Goal: Task Accomplishment & Management: Use online tool/utility

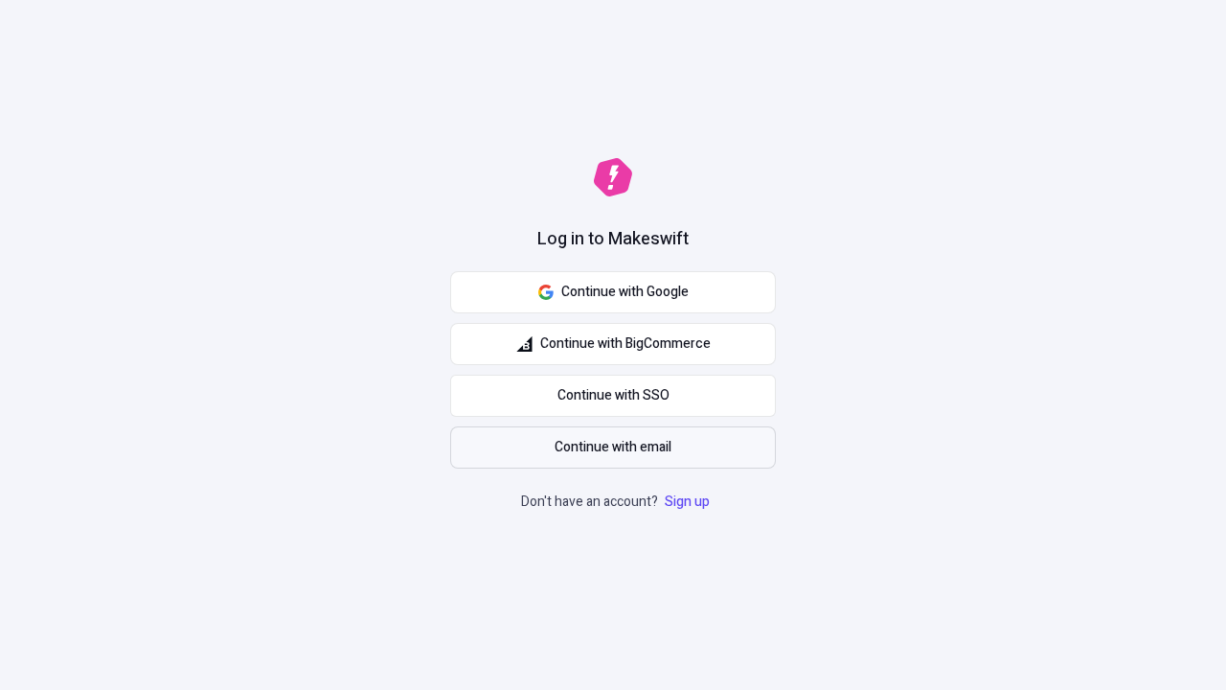
click at [613, 447] on span "Continue with email" at bounding box center [613, 447] width 117 height 21
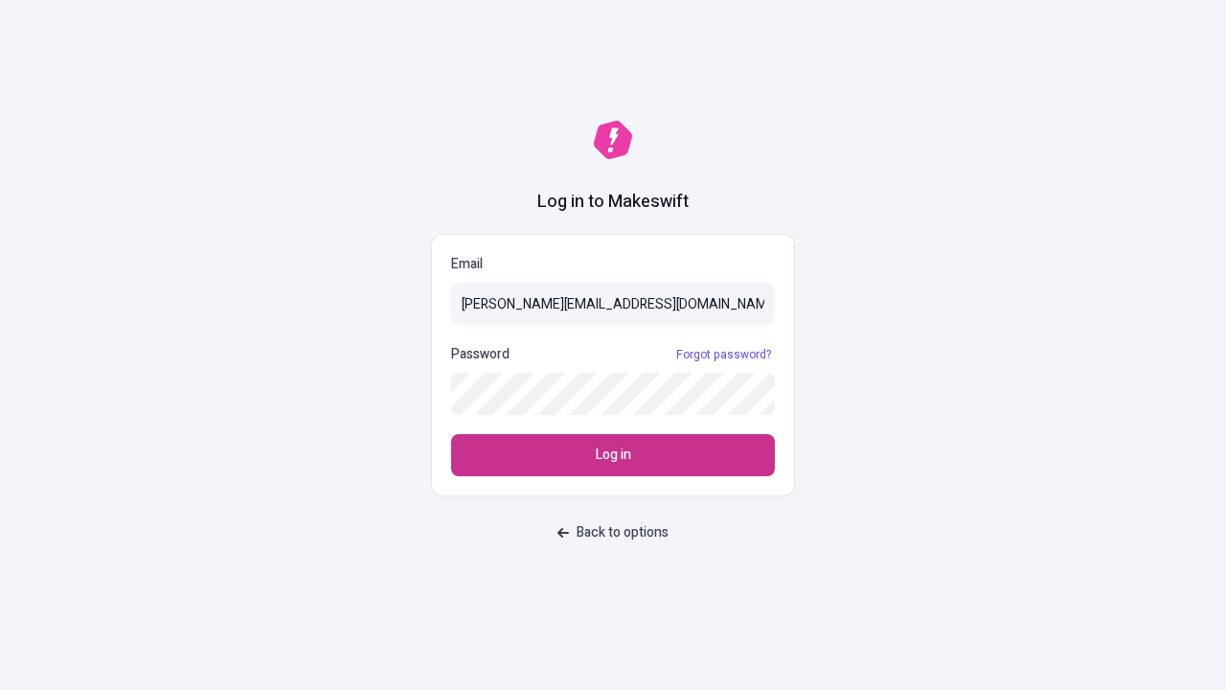
click at [613, 455] on span "Log in" at bounding box center [613, 455] width 35 height 21
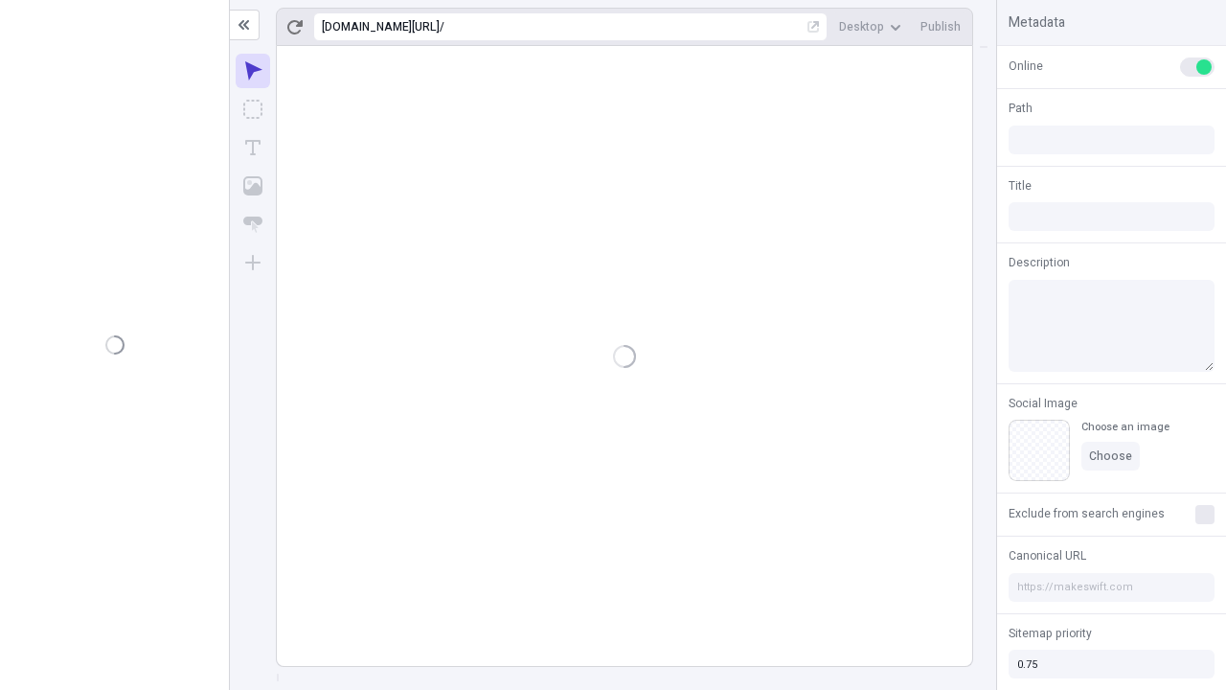
type input "/deep-link-acidus"
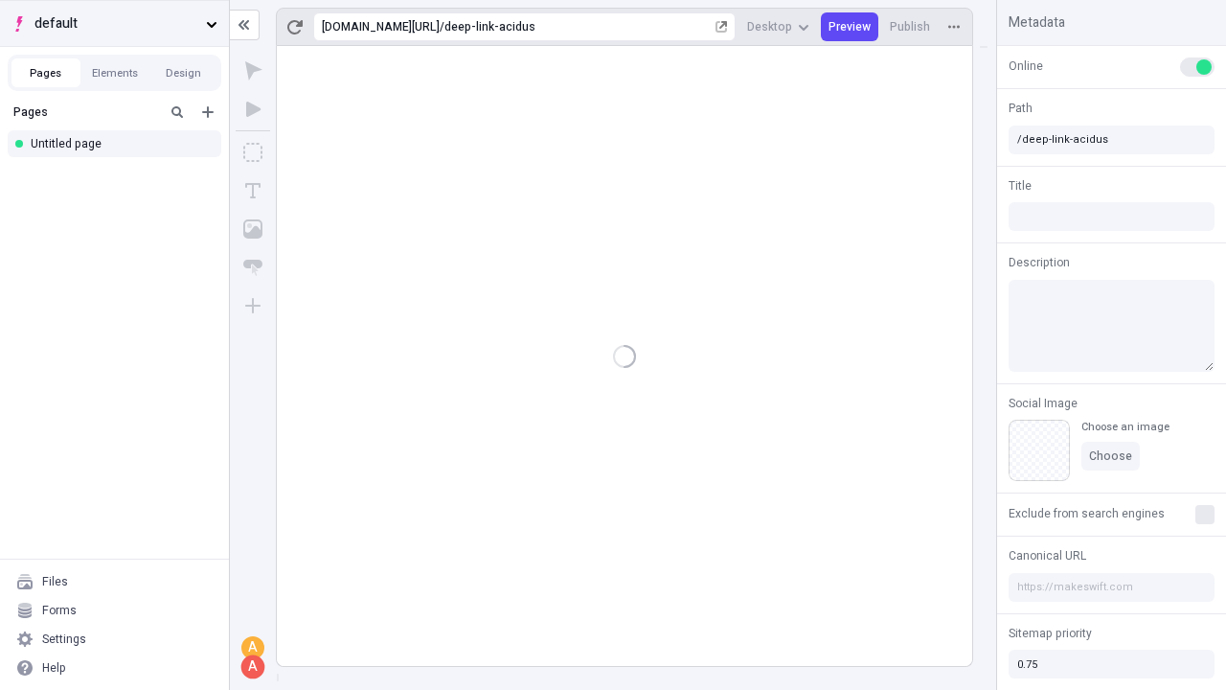
click at [114, 23] on span "default" at bounding box center [116, 23] width 164 height 21
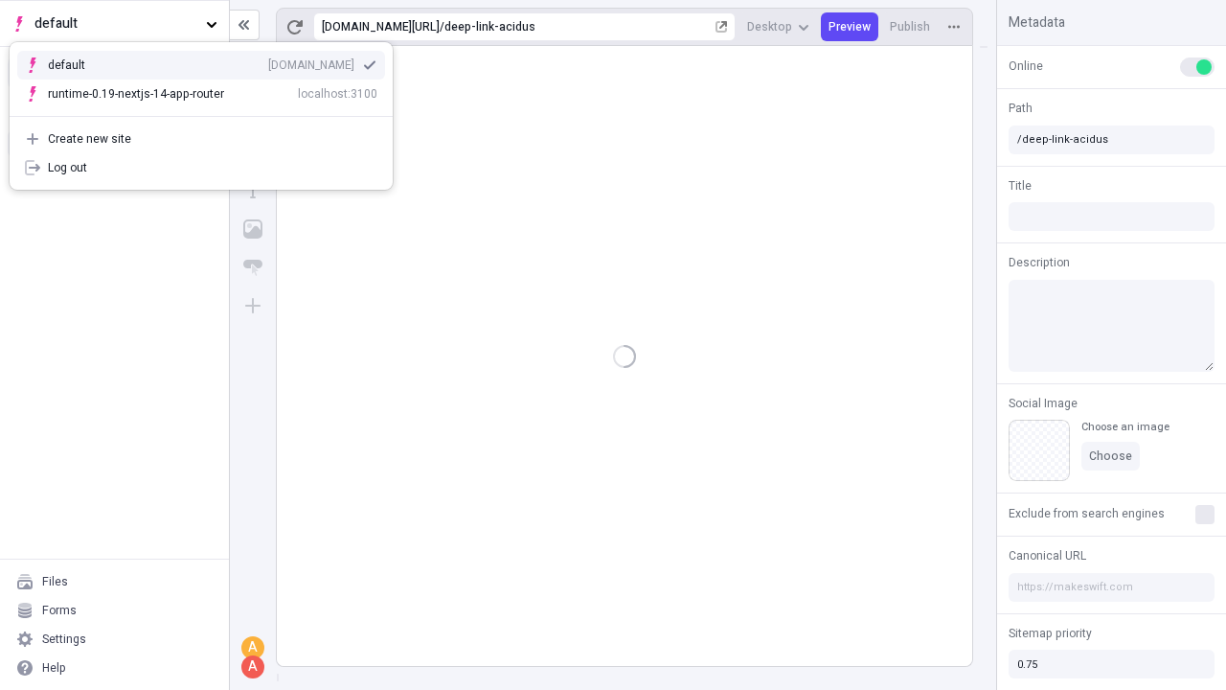
click at [268, 61] on div "[DOMAIN_NAME]" at bounding box center [311, 64] width 86 height 15
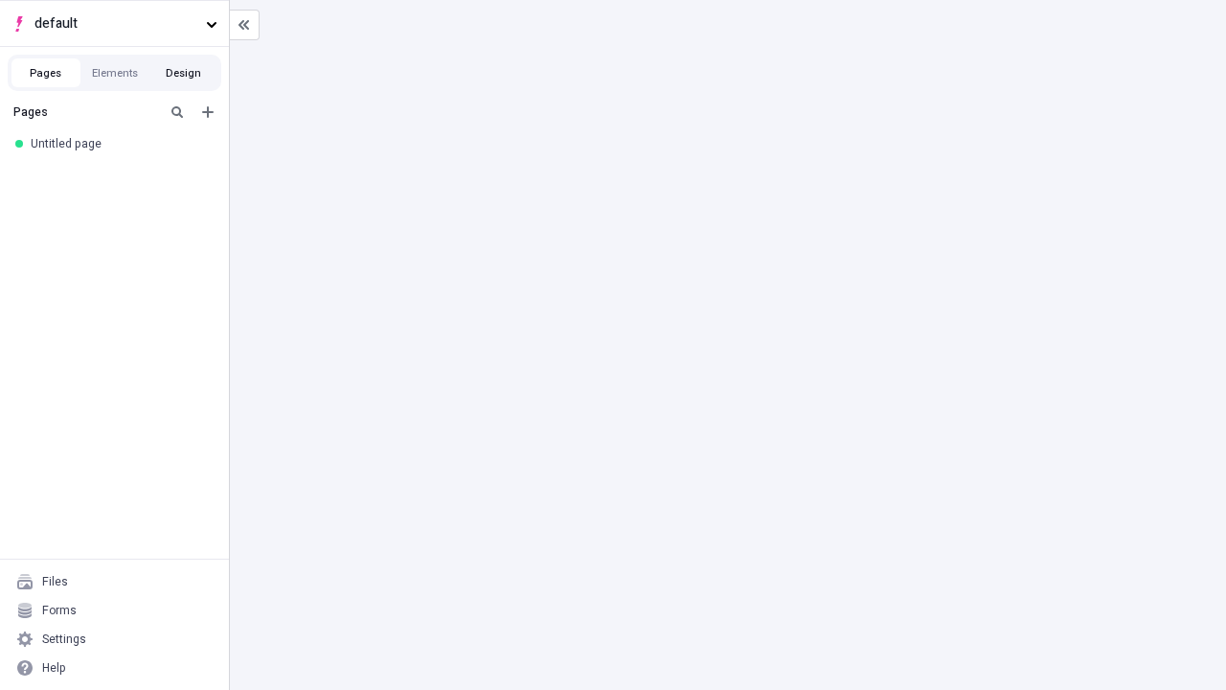
click at [183, 73] on button "Design" at bounding box center [183, 72] width 69 height 29
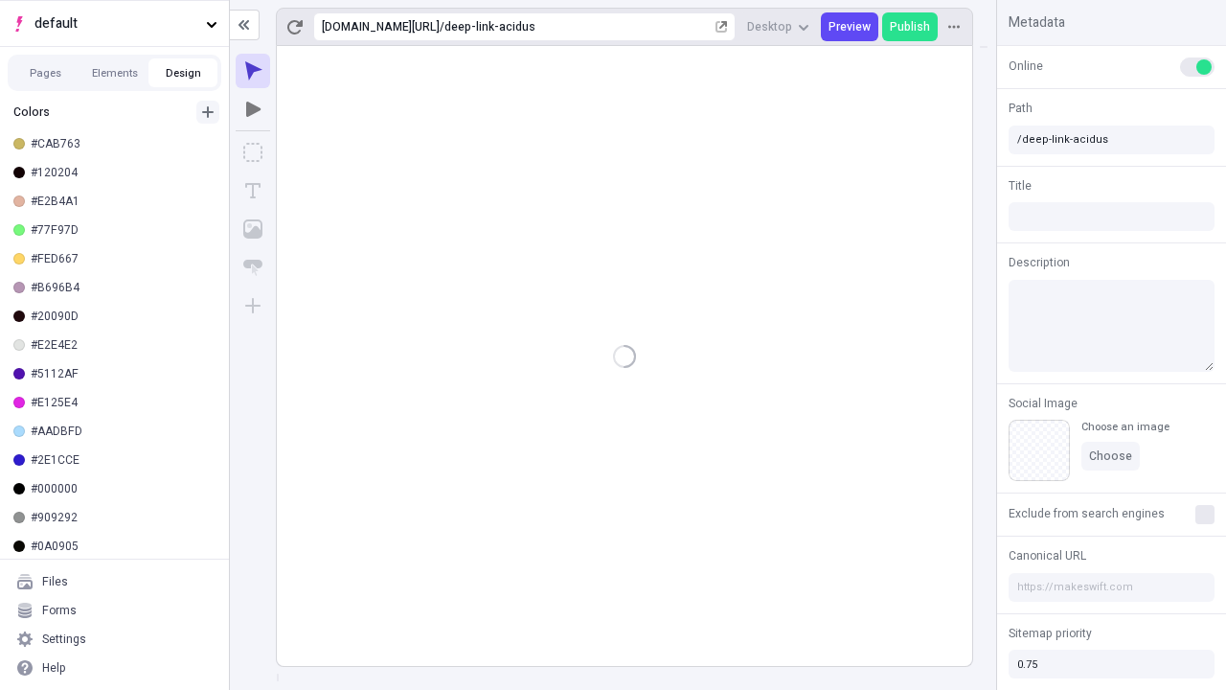
click at [208, 112] on icon "button" at bounding box center [207, 111] width 11 height 11
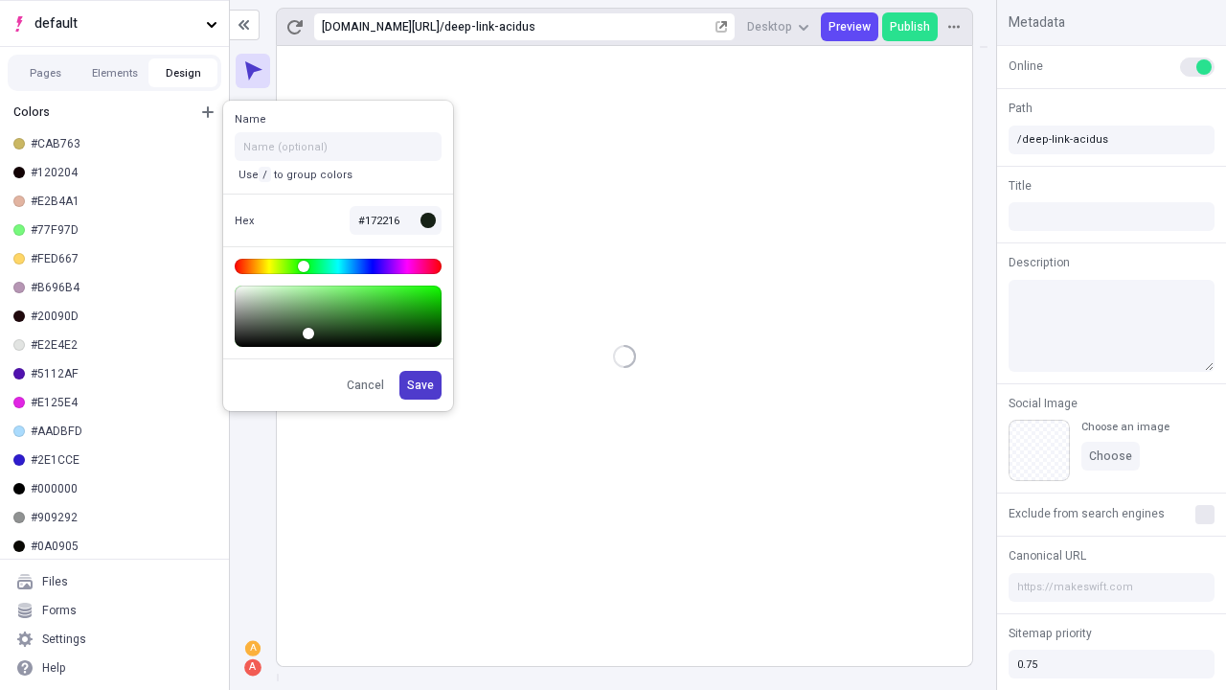
click at [422, 385] on span "Save" at bounding box center [420, 384] width 27 height 15
